Goal: Check status

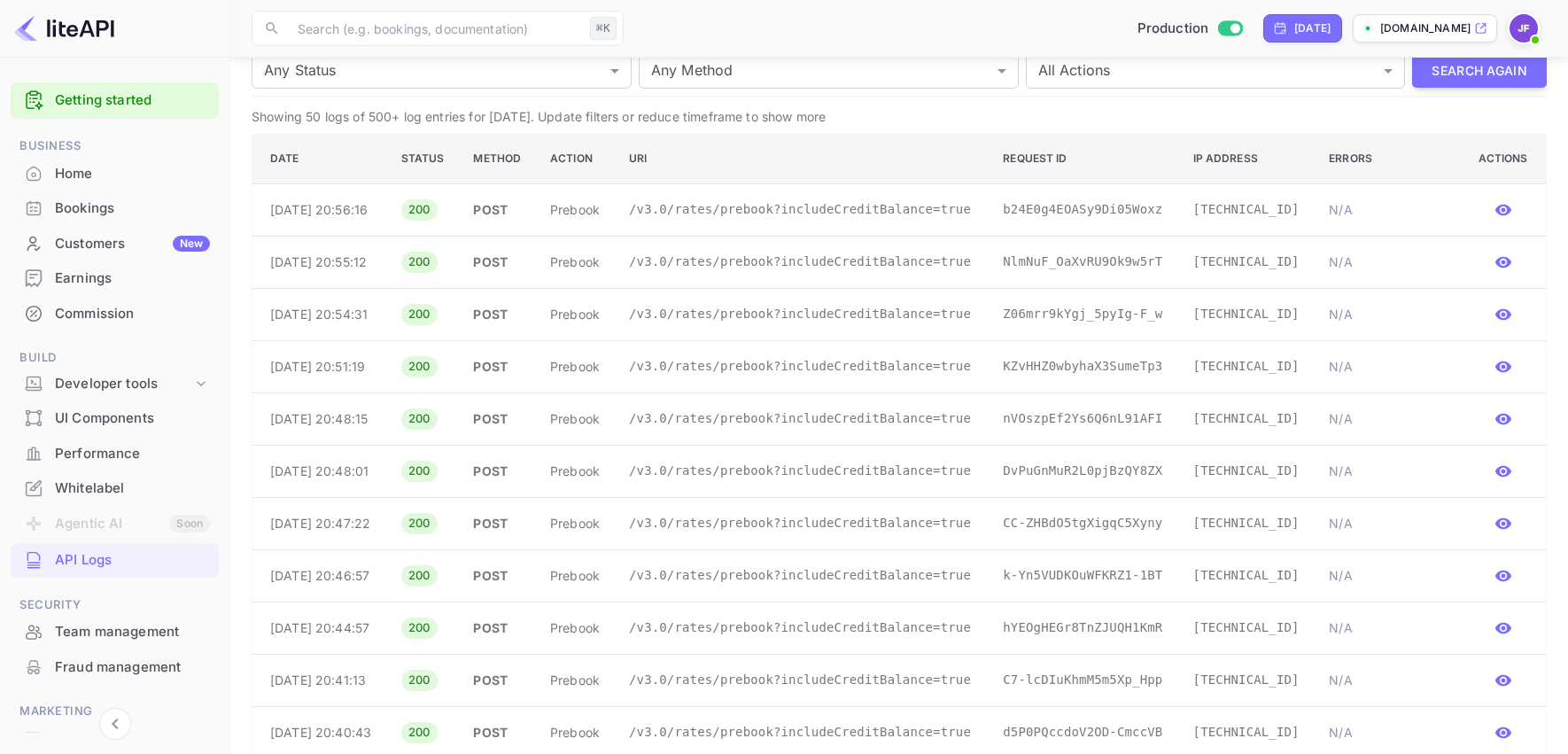
scroll to position [198, 0]
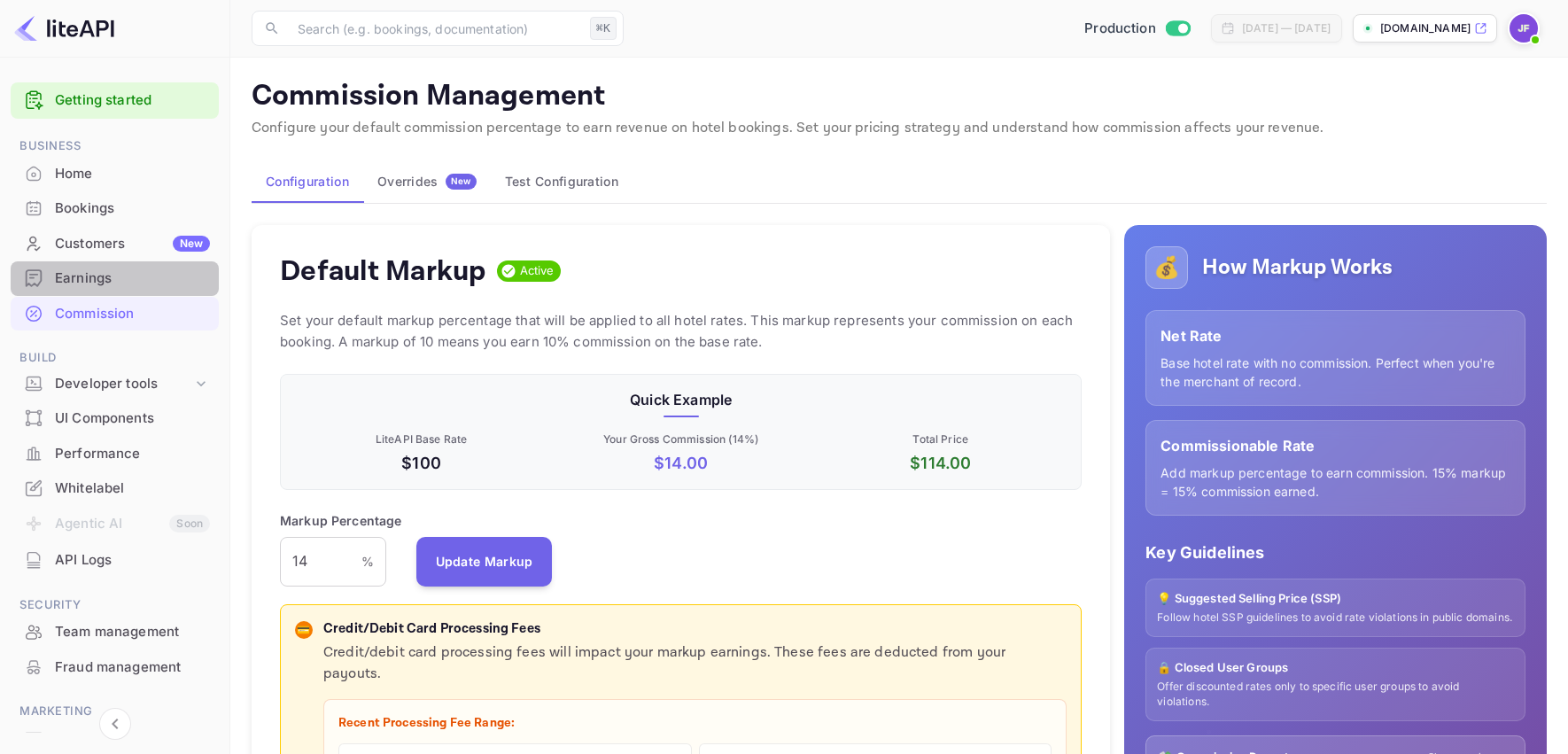
click at [87, 275] on div "Earnings" at bounding box center [132, 278] width 155 height 20
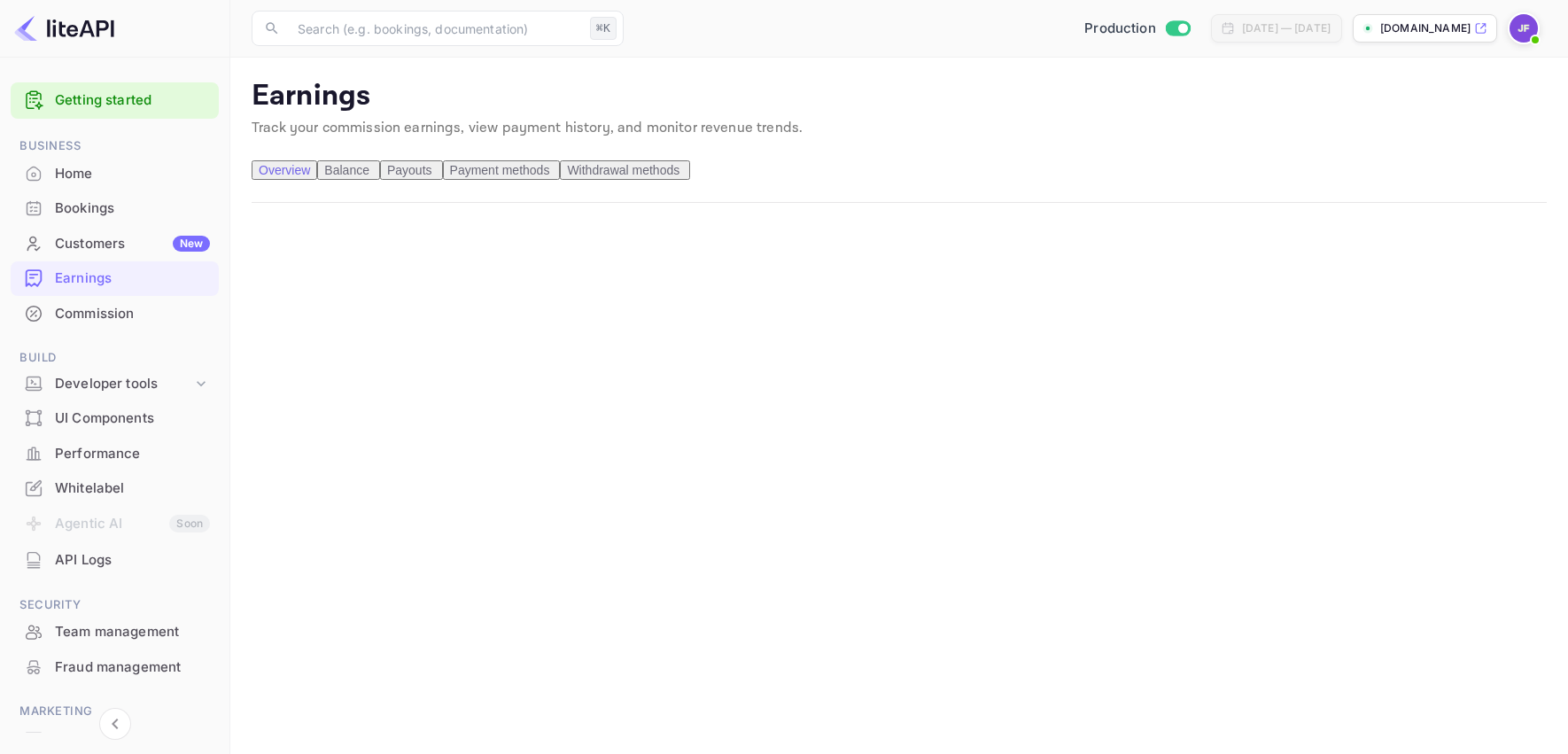
click at [433, 177] on span "Payouts" at bounding box center [410, 170] width 46 height 14
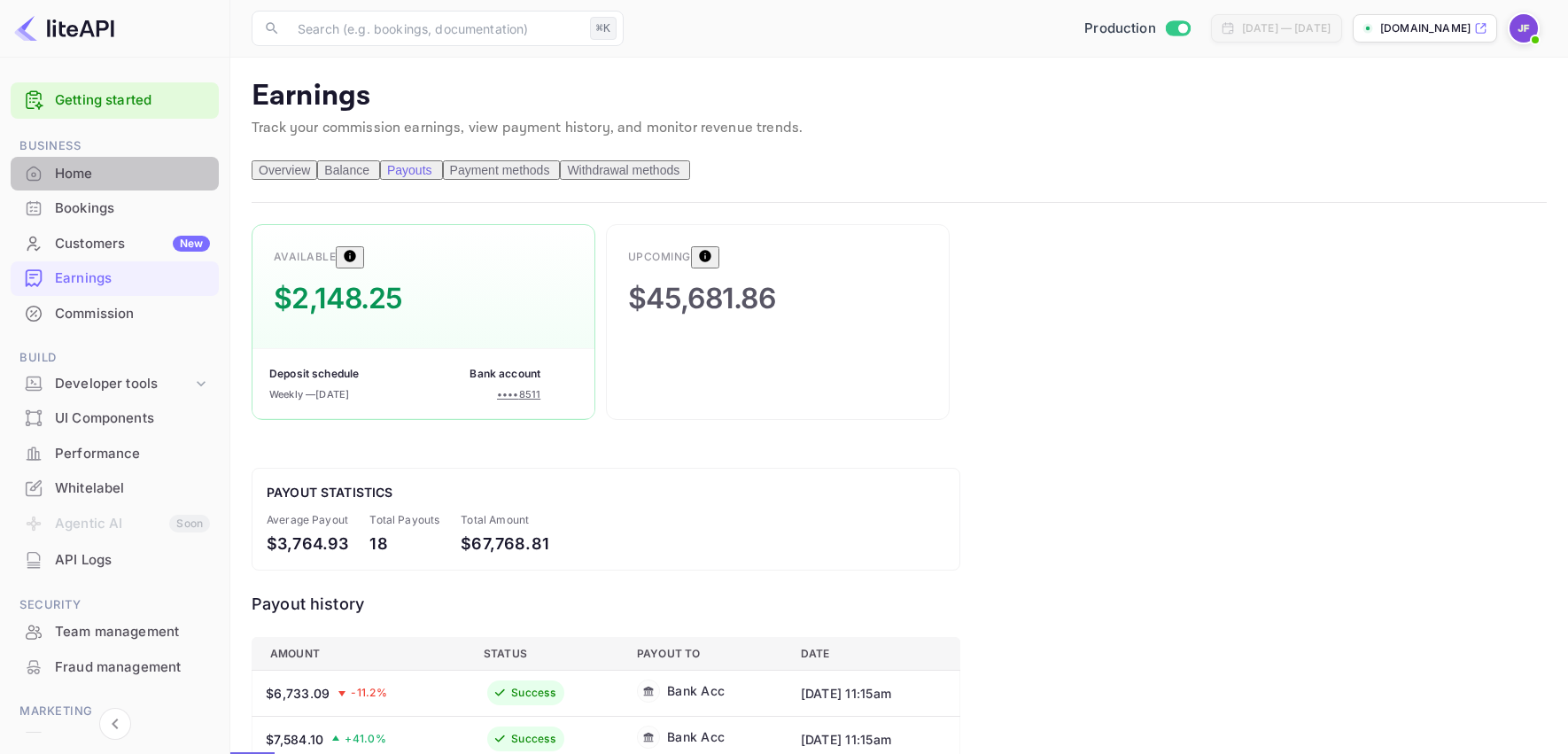
click at [101, 168] on div "Home" at bounding box center [132, 174] width 155 height 20
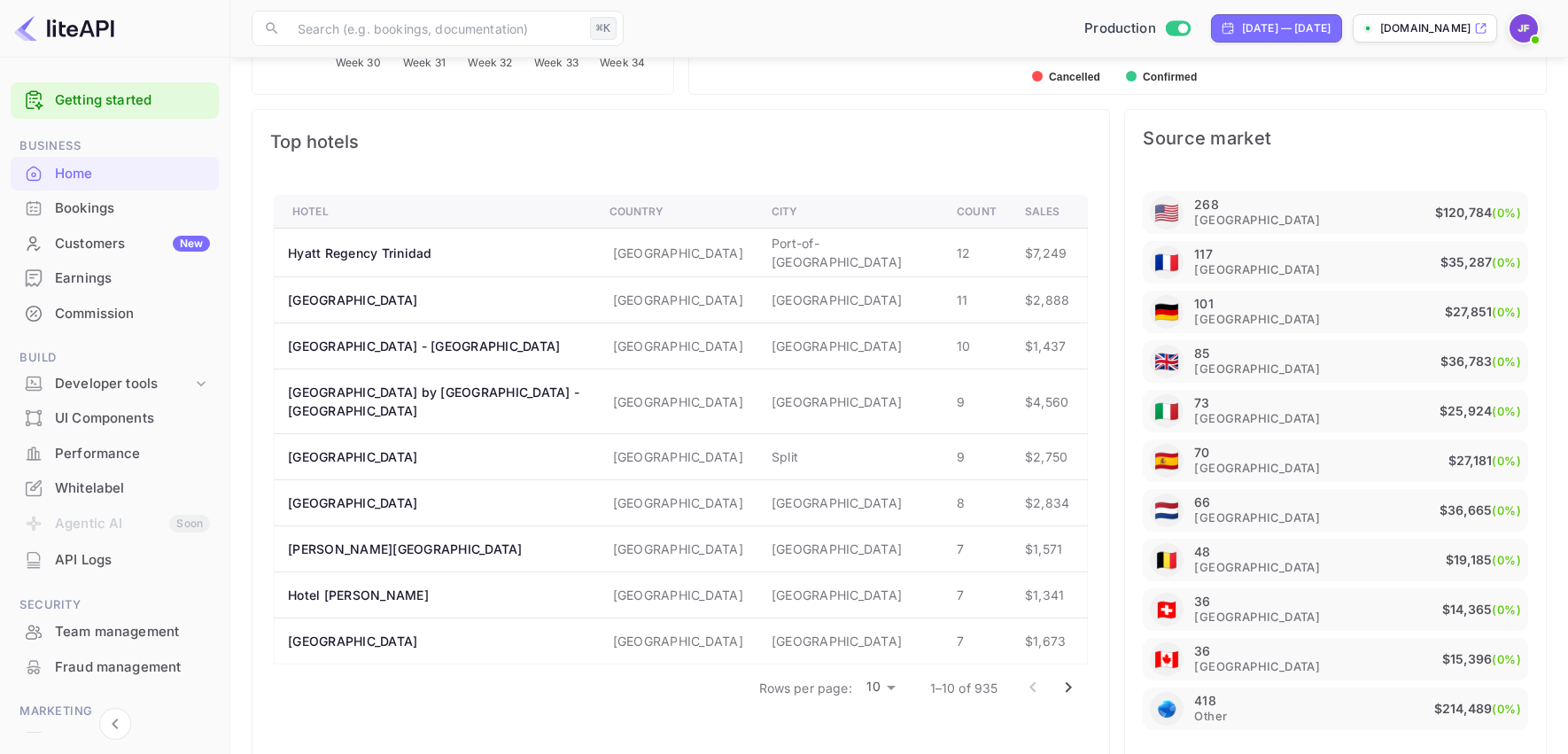
scroll to position [1032, 0]
